Goal: Find specific page/section: Find specific page/section

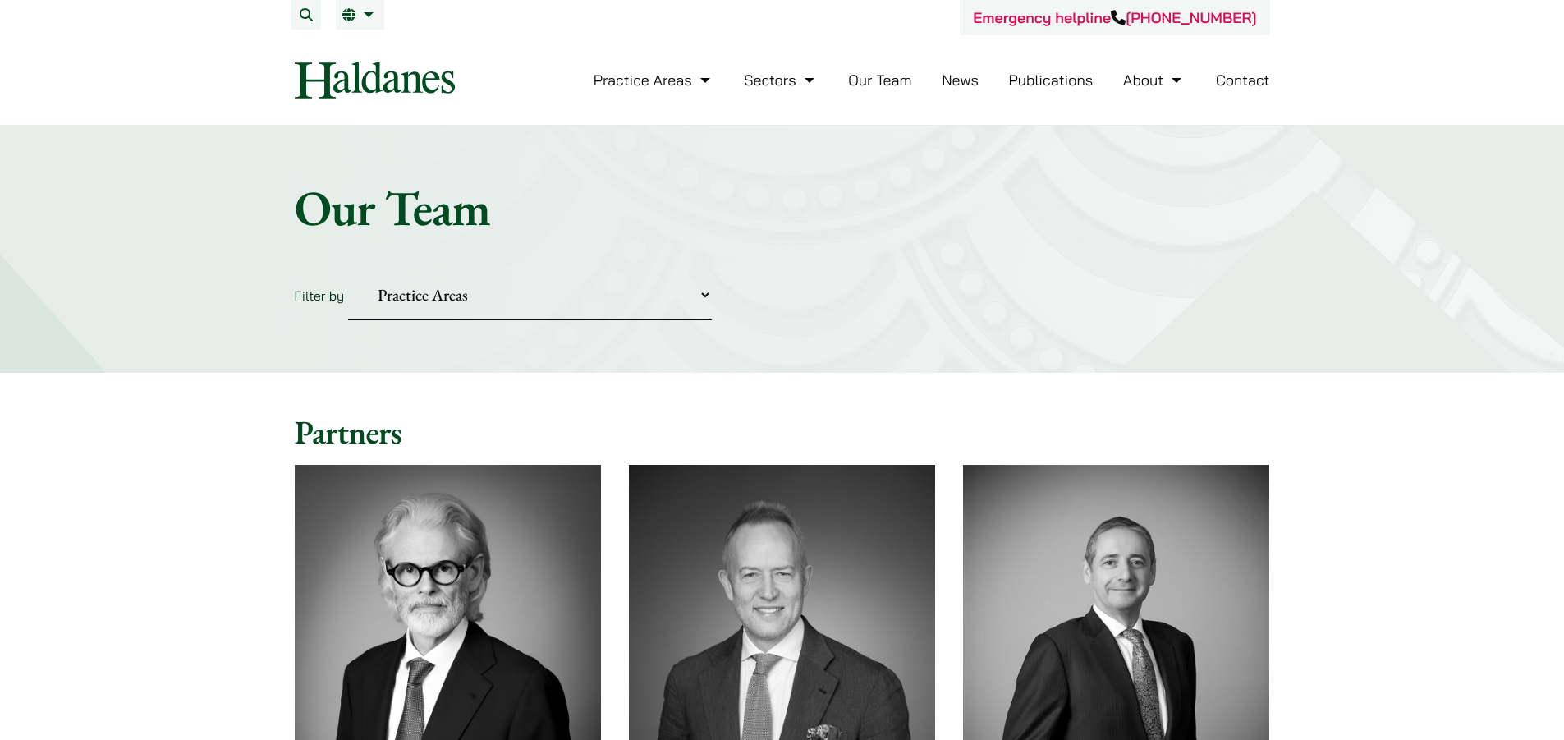
click at [868, 85] on link "Our Team" at bounding box center [879, 80] width 63 height 19
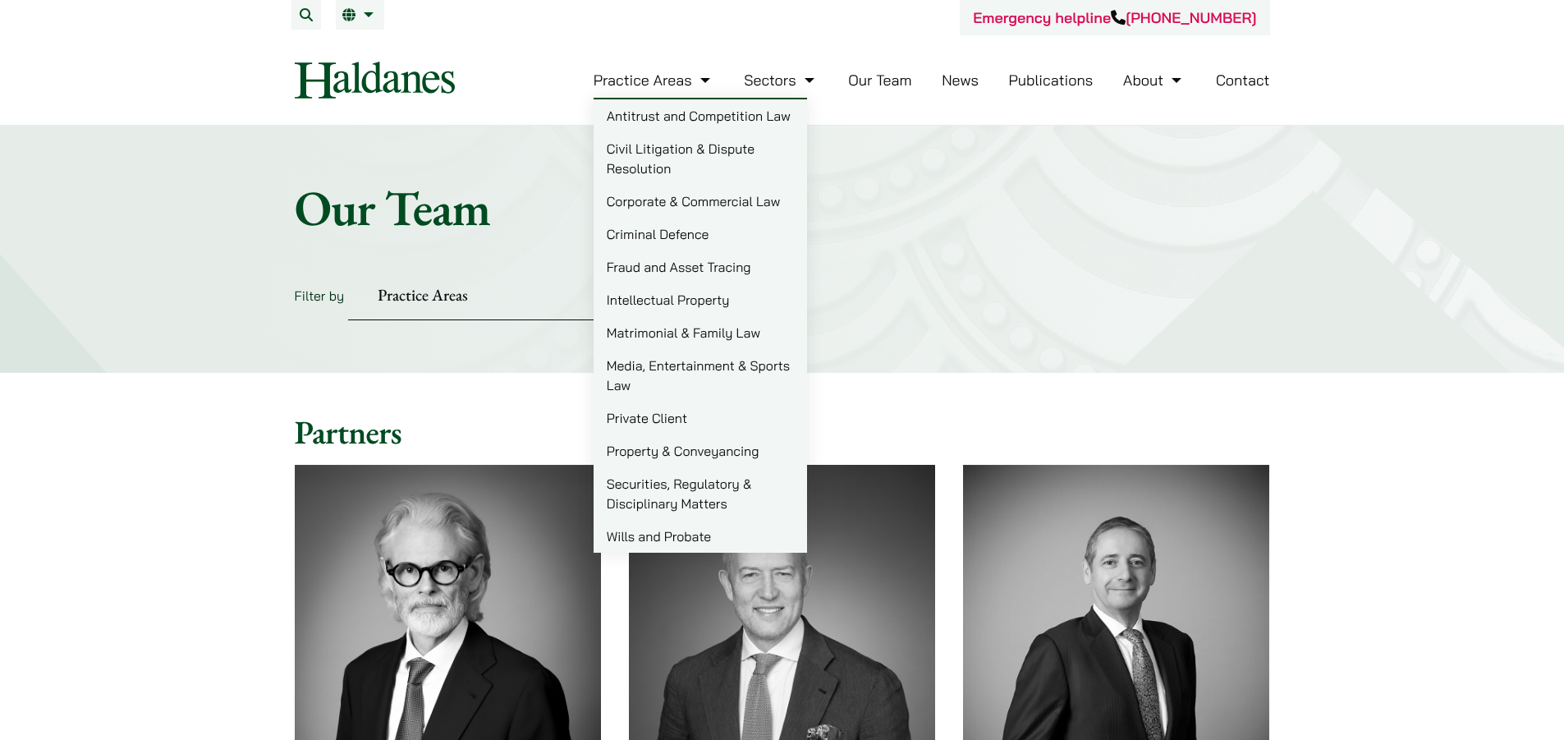
click at [681, 232] on link "Criminal Defence" at bounding box center [701, 234] width 214 height 33
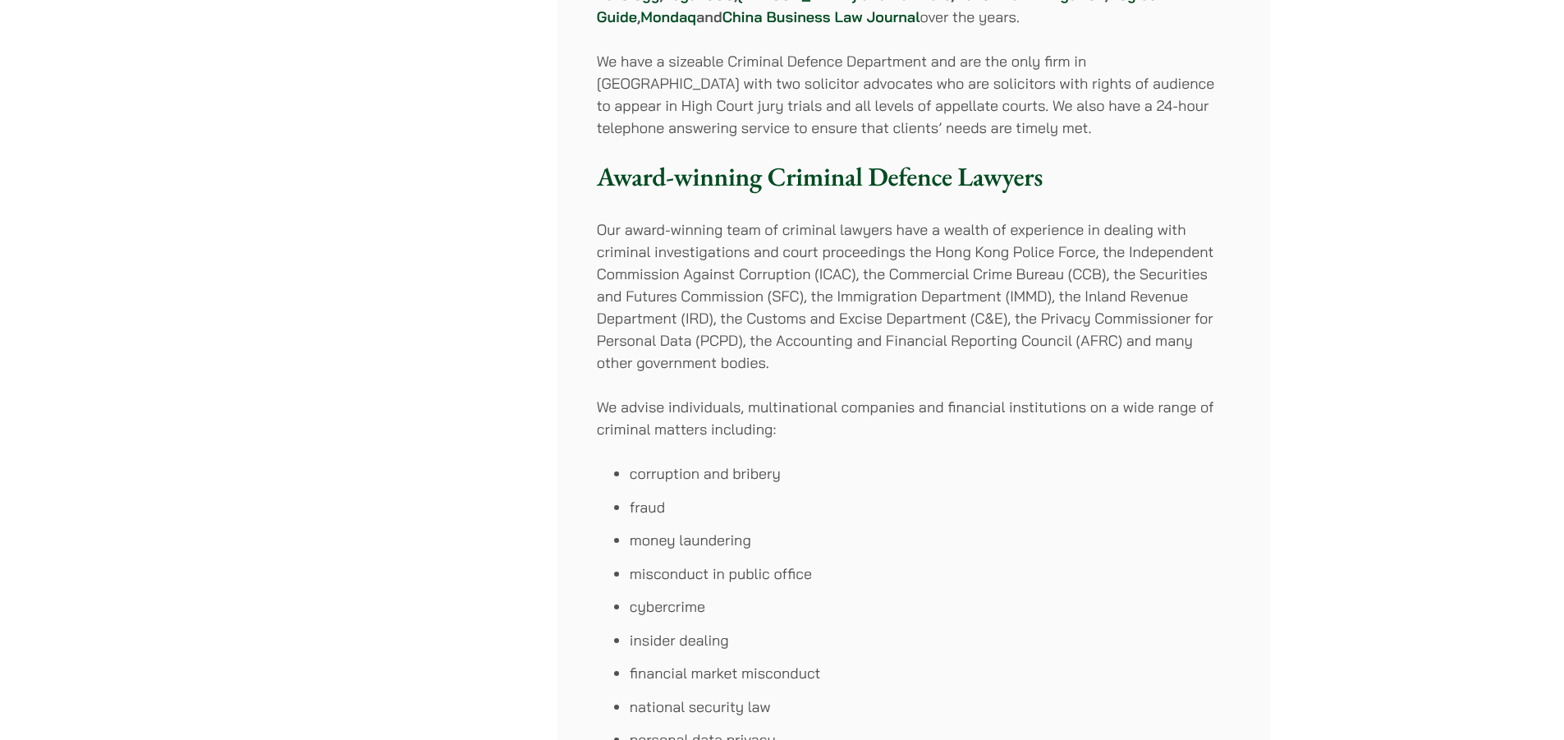
scroll to position [164, 0]
